Goal: Find specific page/section: Find specific page/section

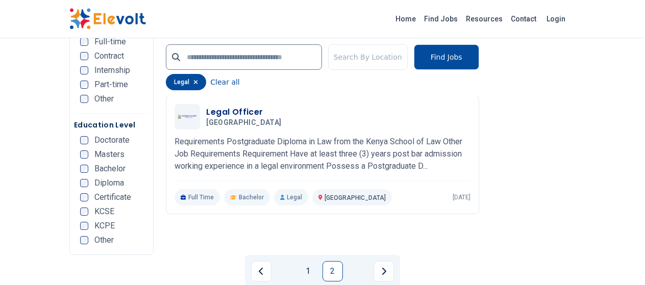
scroll to position [1374, 0]
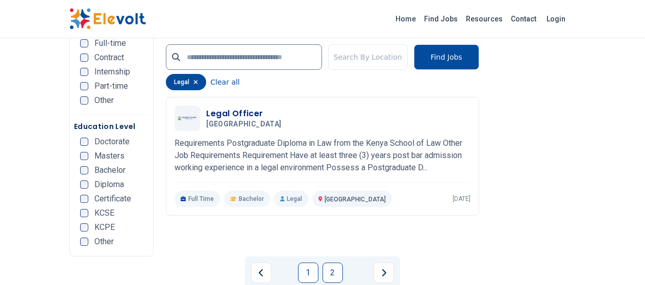
click at [302, 263] on link "1" at bounding box center [308, 273] width 20 height 20
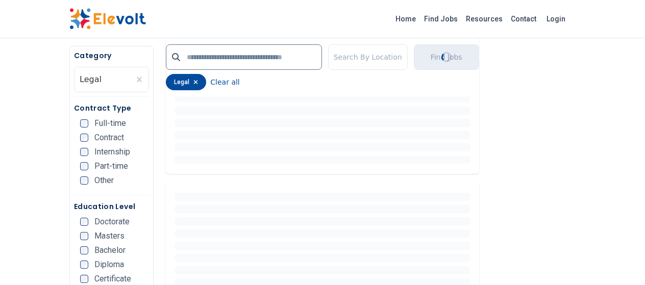
scroll to position [425, 0]
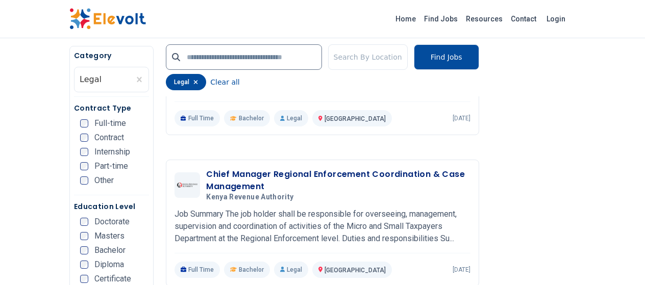
scroll to position [1406, 0]
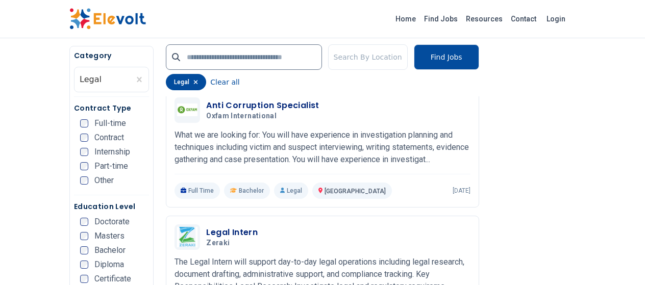
scroll to position [1740, 0]
